Goal: Task Accomplishment & Management: Manage account settings

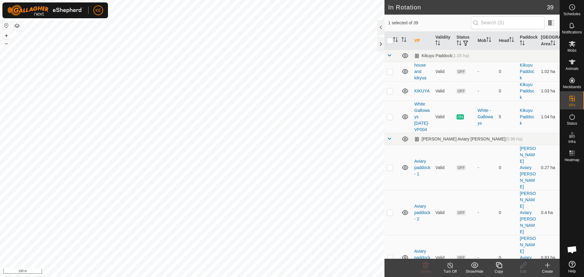
click at [499, 269] on div "Copy" at bounding box center [498, 271] width 24 height 5
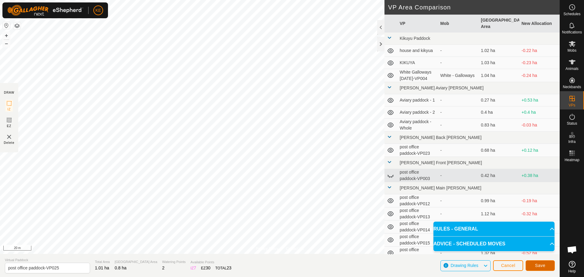
click at [542, 264] on span "Save" at bounding box center [540, 265] width 10 height 5
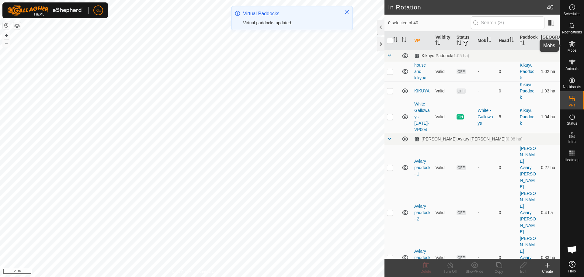
click at [571, 45] on icon at bounding box center [571, 44] width 7 height 6
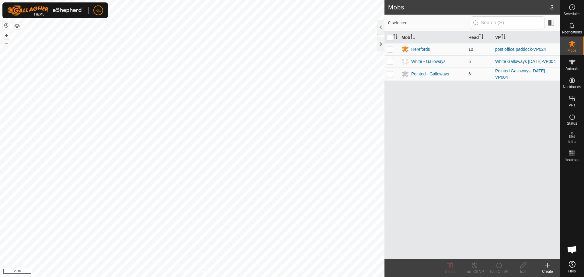
click at [392, 50] on p-checkbox at bounding box center [390, 49] width 6 height 5
checkbox input "true"
click at [498, 266] on icon at bounding box center [499, 264] width 8 height 7
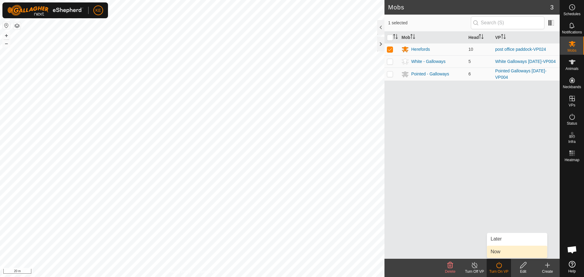
click at [501, 251] on link "Now" at bounding box center [517, 252] width 60 height 12
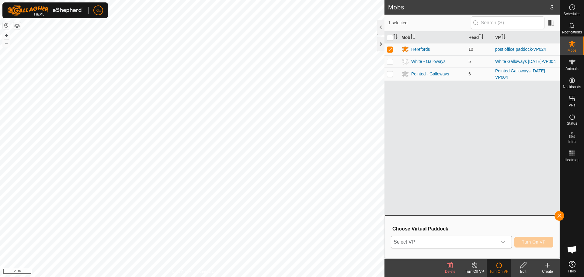
click at [474, 238] on span "Select VP" at bounding box center [444, 242] width 106 height 12
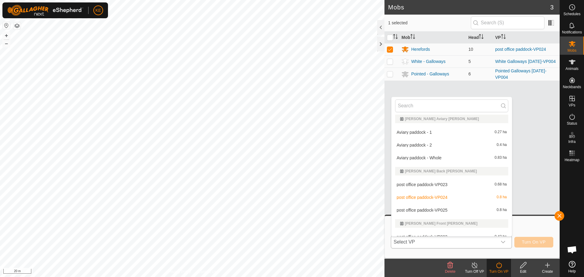
scroll to position [86, 0]
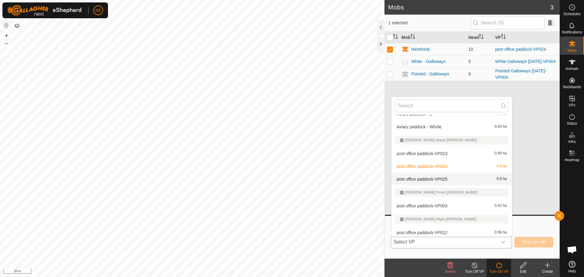
click at [442, 180] on li "post office paddock-VP025 0.8 ha" at bounding box center [451, 179] width 120 height 12
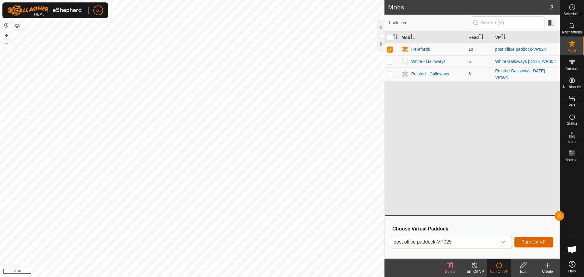
click at [527, 244] on span "Turn On VP" at bounding box center [534, 241] width 24 height 5
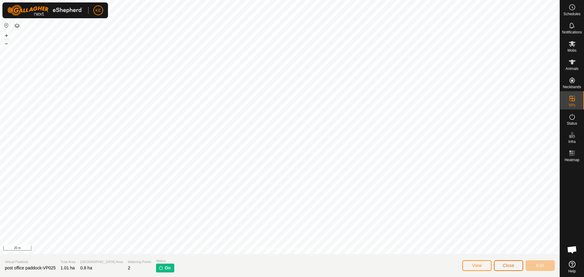
click at [511, 266] on span "Close" at bounding box center [508, 265] width 12 height 5
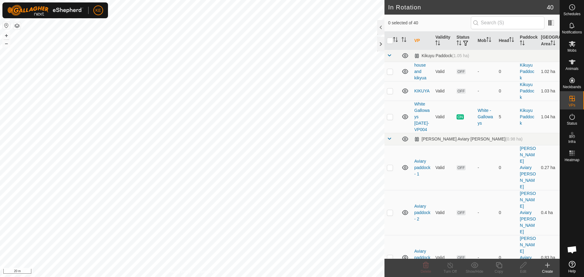
checkbox input "true"
click at [497, 267] on icon at bounding box center [499, 264] width 8 height 7
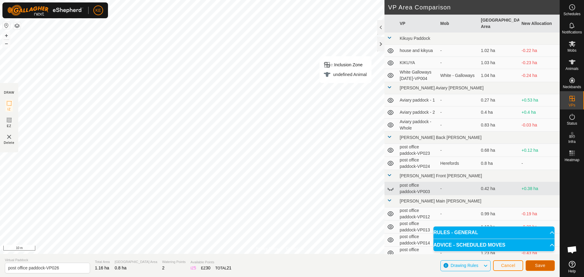
click at [535, 265] on span "Save" at bounding box center [540, 265] width 10 height 5
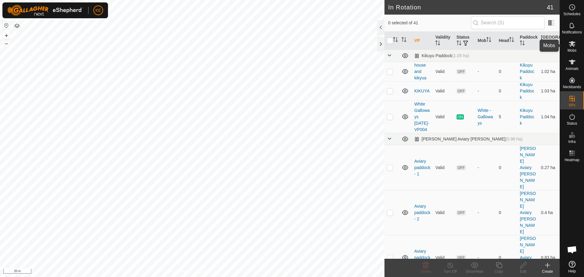
click at [572, 47] on es-mob-svg-icon at bounding box center [571, 44] width 11 height 10
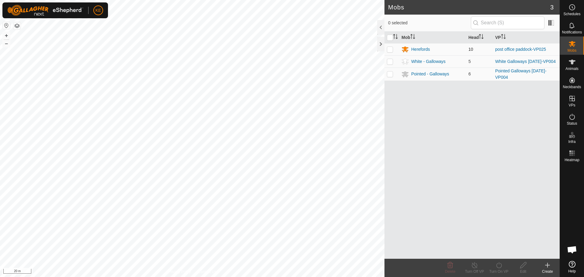
click at [388, 49] on p-checkbox at bounding box center [390, 49] width 6 height 5
checkbox input "true"
click at [473, 265] on icon at bounding box center [474, 264] width 8 height 7
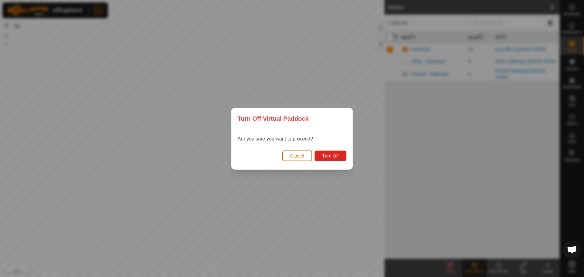
click at [303, 160] on button "Cancel" at bounding box center [297, 155] width 30 height 11
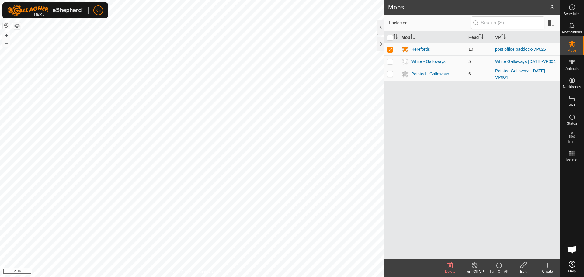
click at [497, 264] on icon at bounding box center [499, 264] width 8 height 7
click at [499, 250] on link "Now" at bounding box center [517, 252] width 60 height 12
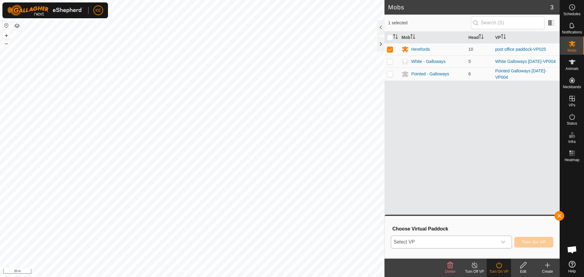
click at [471, 239] on span "Select VP" at bounding box center [444, 242] width 106 height 12
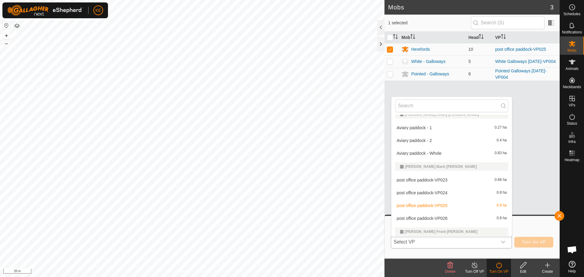
scroll to position [61, 0]
click at [421, 217] on li "post office paddock-VP026 0.8 ha" at bounding box center [451, 217] width 120 height 12
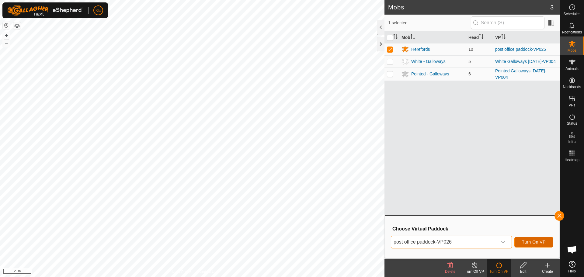
click at [528, 241] on span "Turn On VP" at bounding box center [534, 241] width 24 height 5
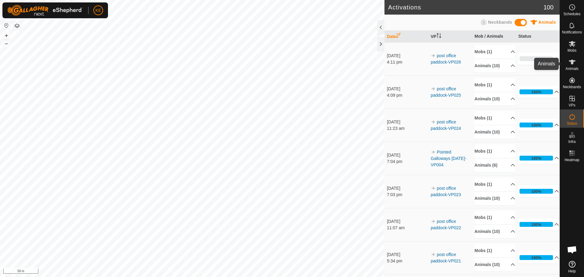
click at [574, 65] on icon at bounding box center [571, 61] width 7 height 7
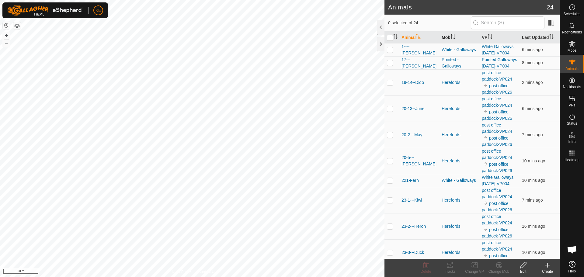
click at [449, 33] on th "Mob" at bounding box center [459, 38] width 40 height 12
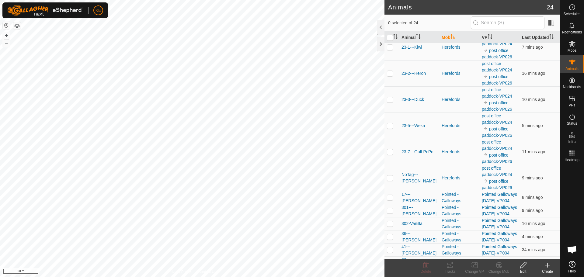
scroll to position [267, 0]
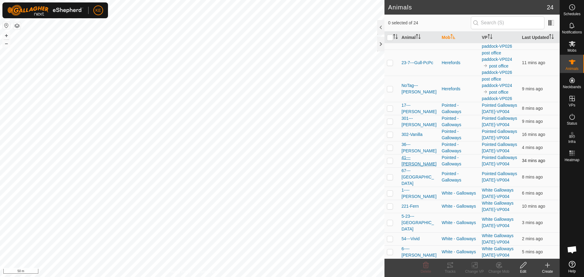
click at [415, 163] on span "41---[PERSON_NAME]" at bounding box center [418, 160] width 35 height 13
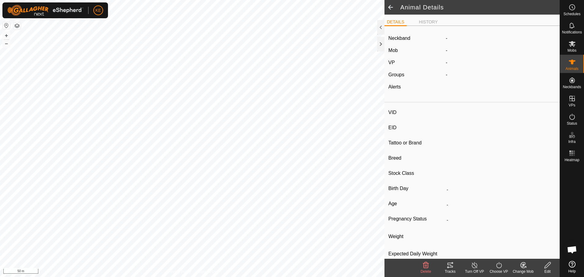
type input "41---[PERSON_NAME]"
type input "942000038059312"
type input "[PERSON_NAME]"
type input "Cows"
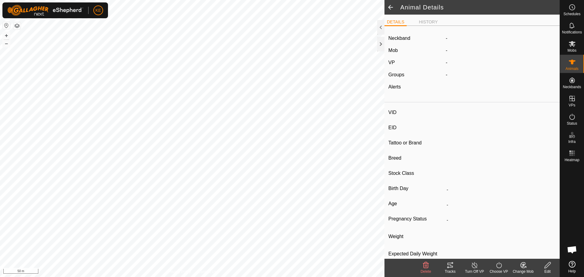
type input "08/2021"
type input "4 years 2 months"
type input "0 kg"
type input "-"
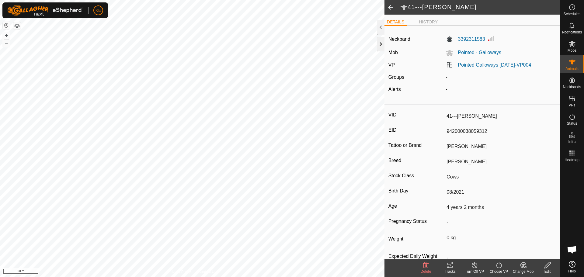
click at [380, 44] on div at bounding box center [380, 44] width 7 height 15
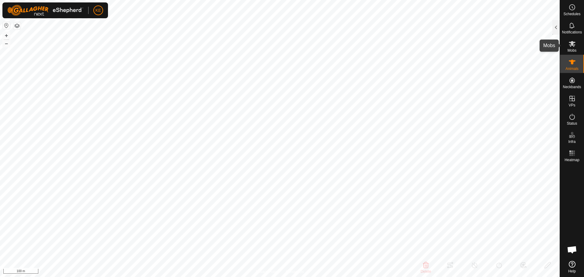
click at [573, 46] on icon at bounding box center [571, 44] width 7 height 6
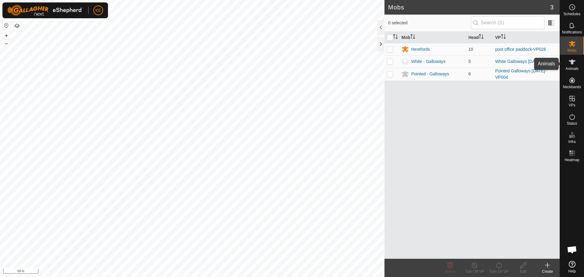
click at [567, 65] on es-animals-svg-icon at bounding box center [571, 62] width 11 height 10
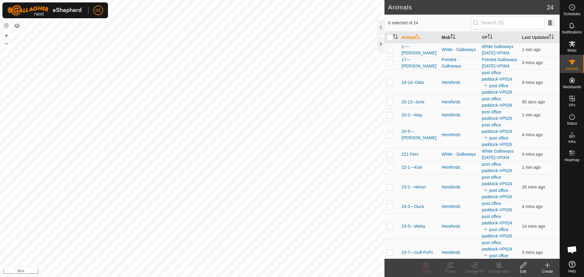
click at [447, 36] on th "Mob" at bounding box center [459, 38] width 40 height 12
click at [380, 46] on div at bounding box center [380, 44] width 7 height 15
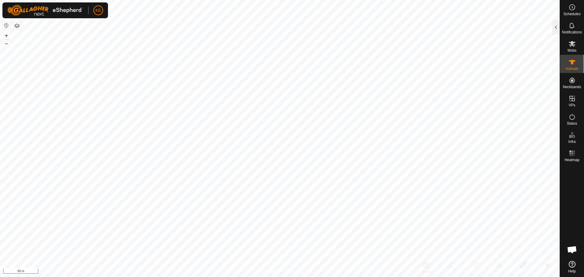
click at [325, 277] on html "KE Schedules Notifications Mobs Animals Neckbands VPs Status Infra Heatmap Help…" at bounding box center [292, 138] width 584 height 277
type input "301---[PERSON_NAME]"
type input "982123765726132"
type input "Penelope"
type input "[PERSON_NAME]"
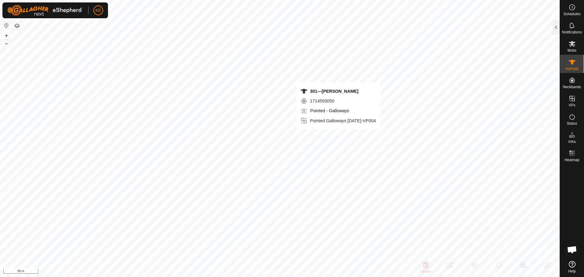
type input "Cows"
type input "05/2015"
type input "10 years 6 months"
type input "0 kg"
type input "-"
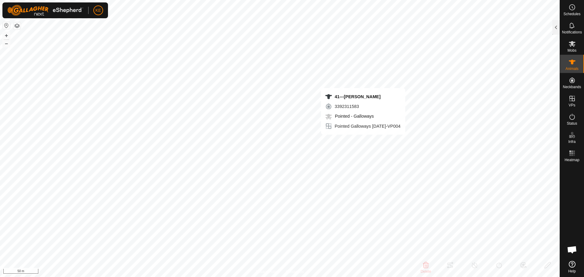
type input "-"
type input "41---[PERSON_NAME]"
type input "942000038059312"
type input "[PERSON_NAME]"
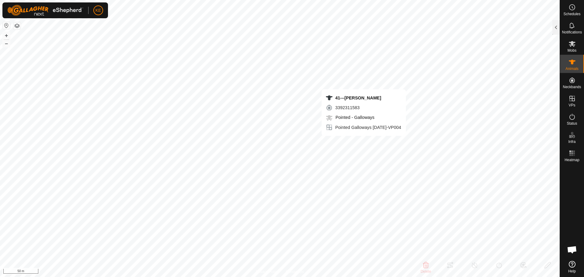
type input "[PERSON_NAME]"
type input "Cows"
type input "08/2021"
type input "4 years 2 months"
type input "0 kg"
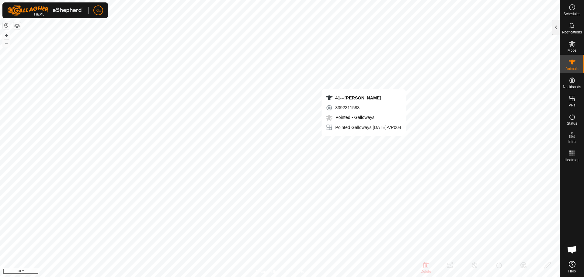
type input "-"
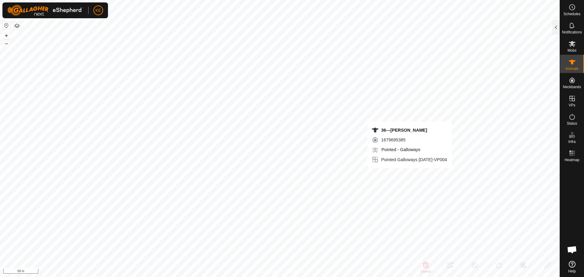
type input "-"
type input "36---[PERSON_NAME]"
type input "942000043038920"
type input "[PERSON_NAME]"
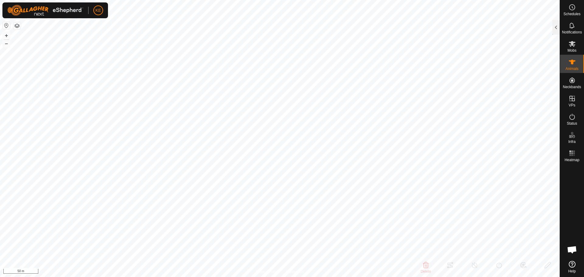
type input "[PERSON_NAME]"
type input "Bulls"
type input "03/2022"
type input "3 years 7 months"
type input "0 kg"
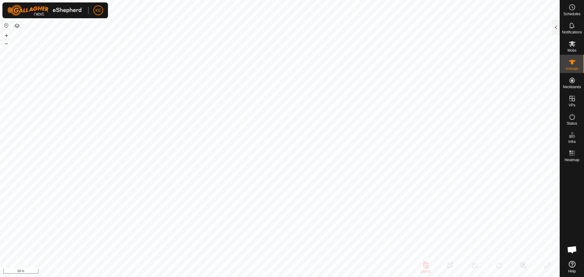
type input "-"
type input "36---[PERSON_NAME]"
type input "942000043038920"
type input "[PERSON_NAME]"
type input "36---[PERSON_NAME]"
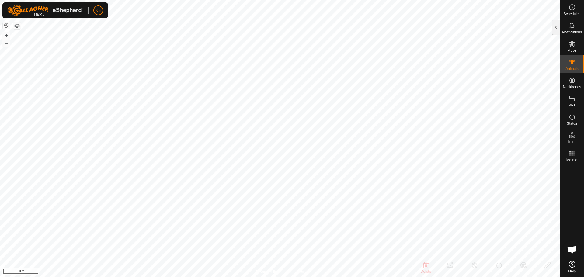
type input "942000043038920"
type input "[PERSON_NAME]"
